Goal: Manage account settings

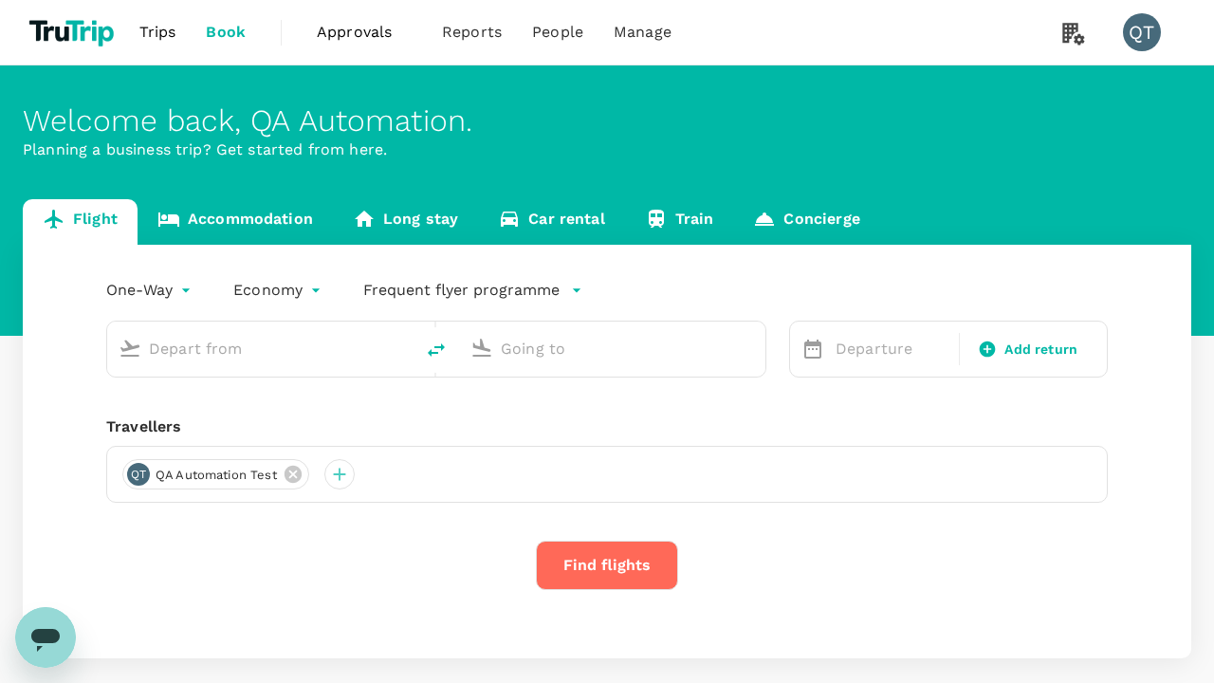
type input "economy-premium-economy"
type input "Singapore Changi (SIN)"
type input "Hong Kong Intl (HKG)"
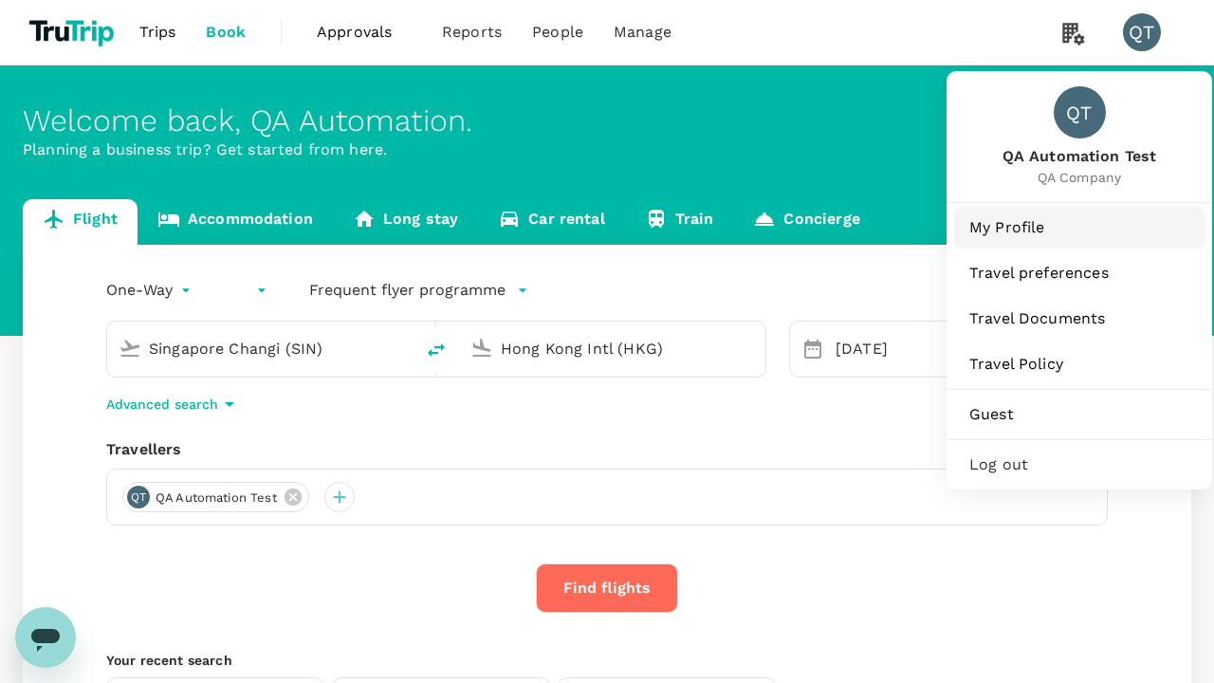
click at [1080, 227] on span "My Profile" at bounding box center [1079, 227] width 220 height 23
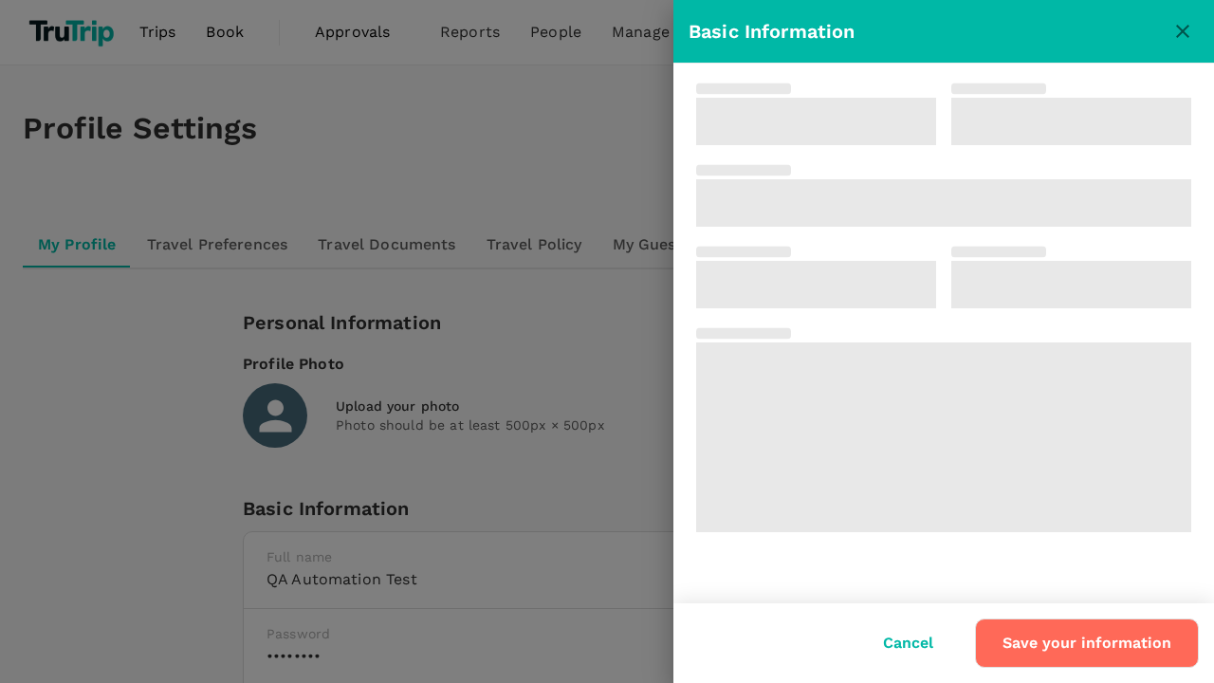
type input "QA Automation"
type input "Test"
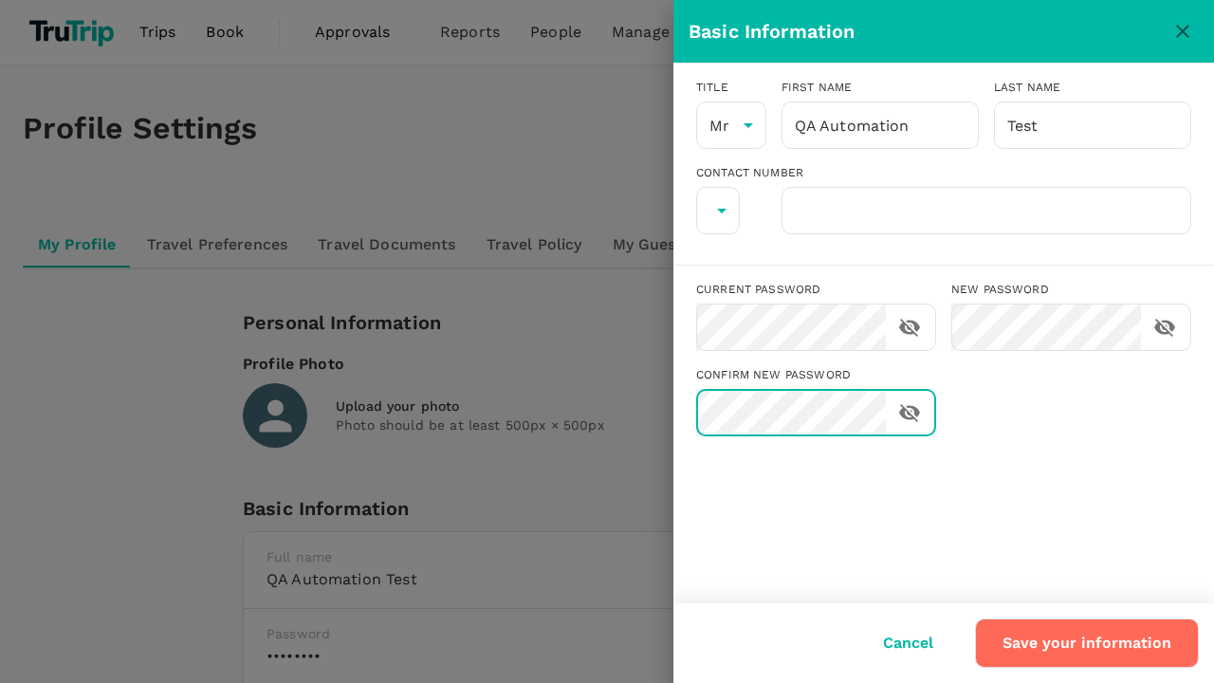
type input "62"
type input "8888888888"
